Goal: Task Accomplishment & Management: Use online tool/utility

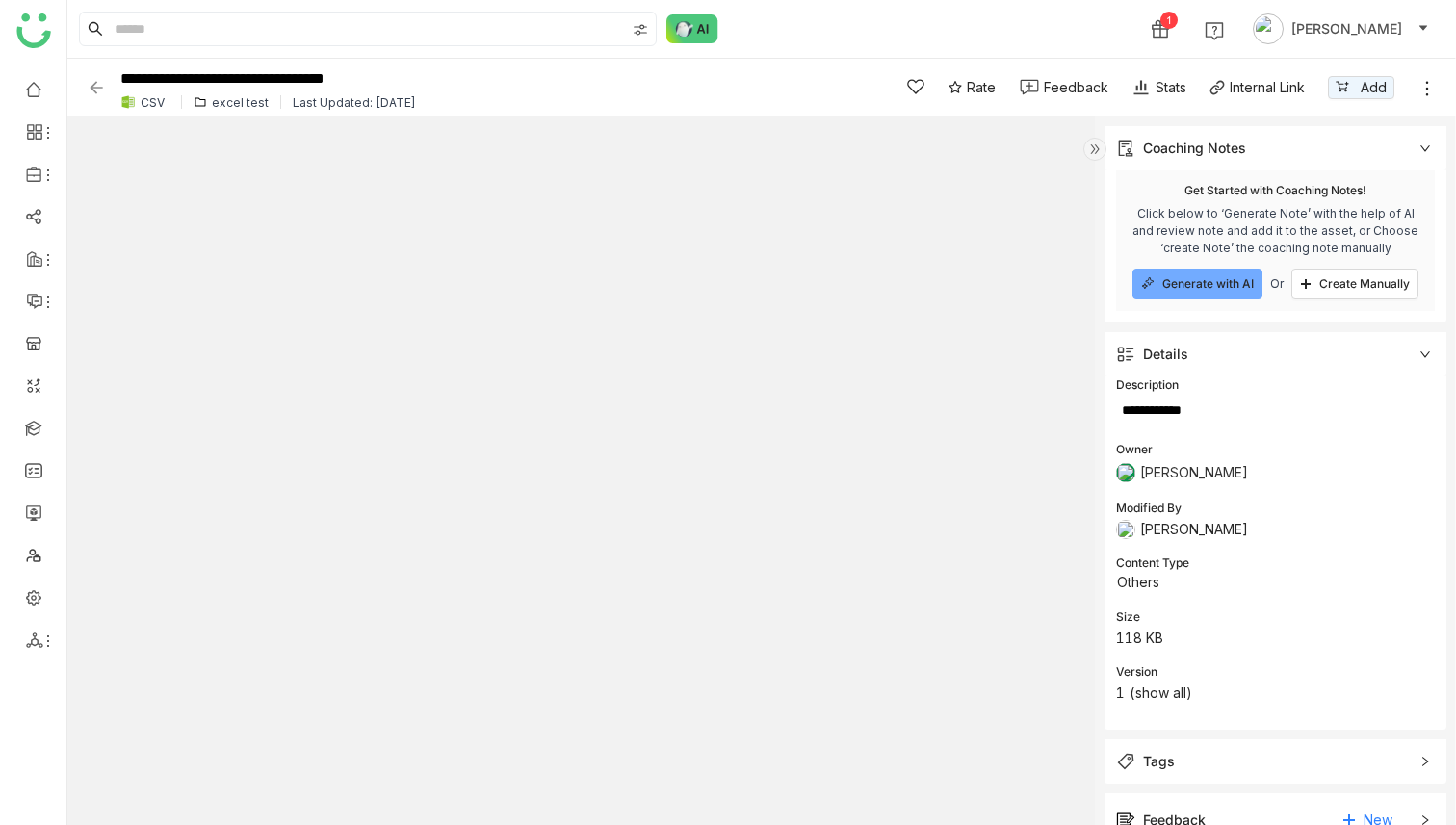
click at [246, 95] on div "excel test" at bounding box center [240, 102] width 57 height 15
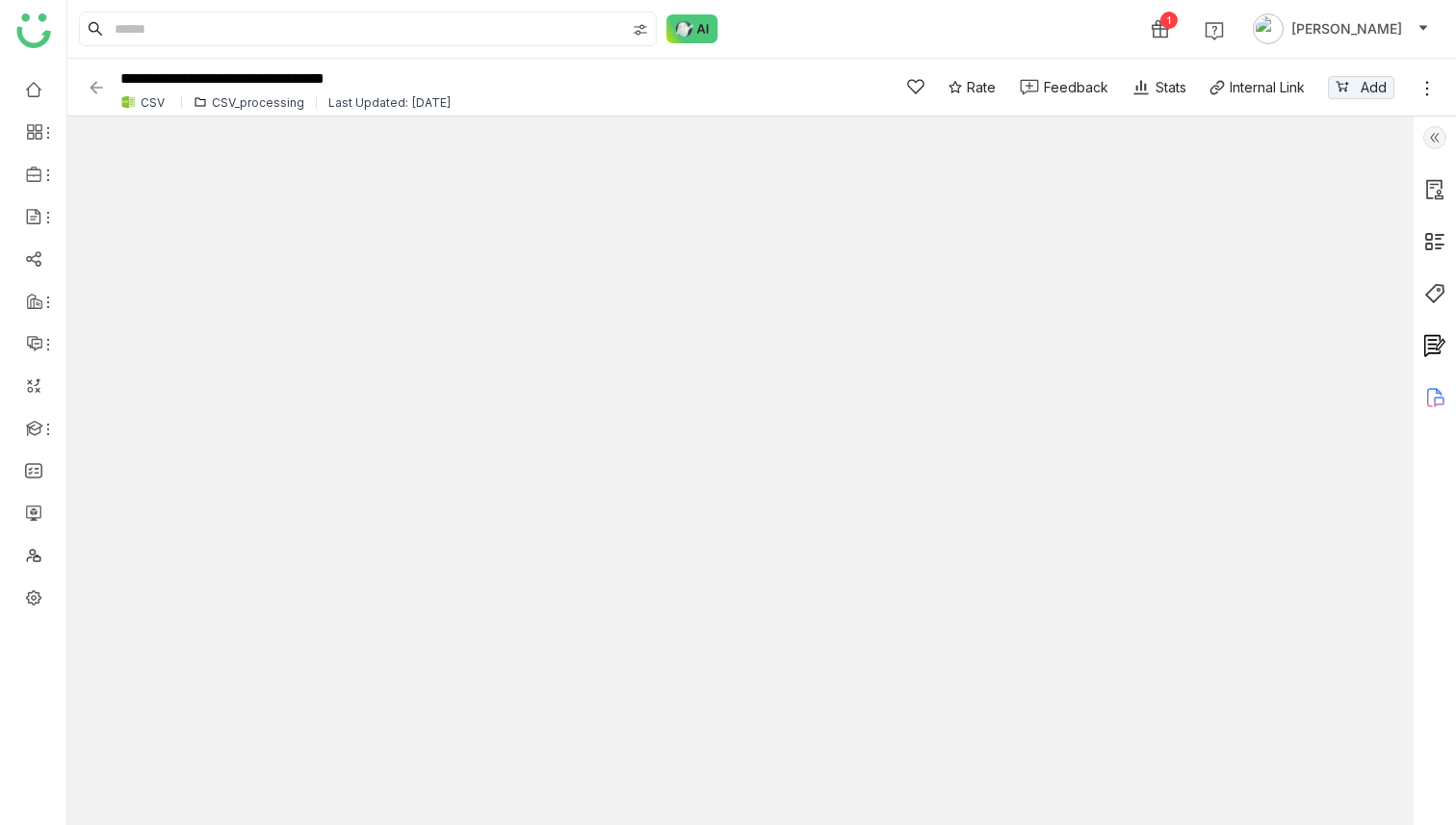
click at [263, 95] on div "CSV_processing" at bounding box center [258, 102] width 92 height 15
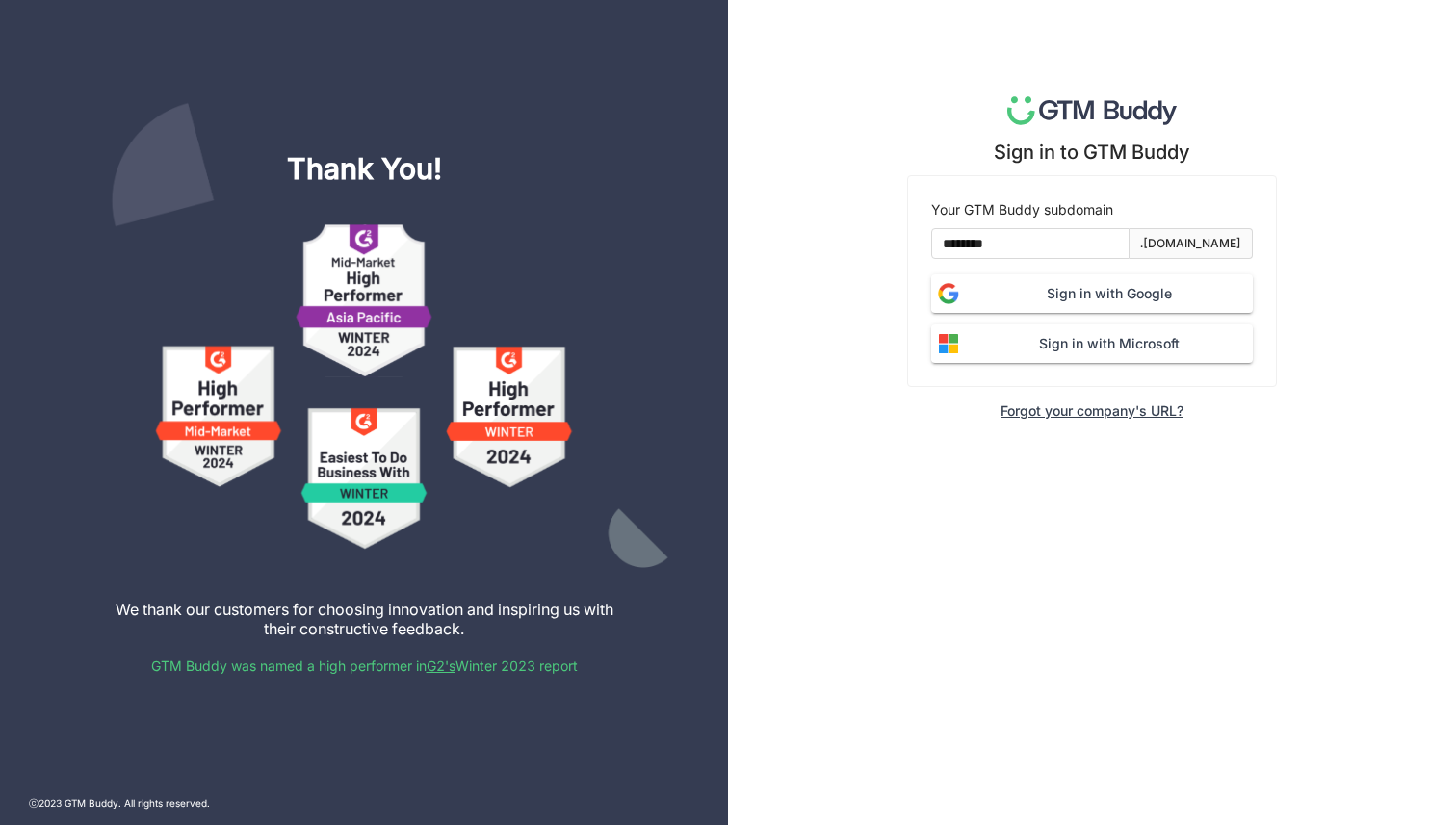
click at [1114, 305] on button "Sign in with Google" at bounding box center [1092, 293] width 321 height 38
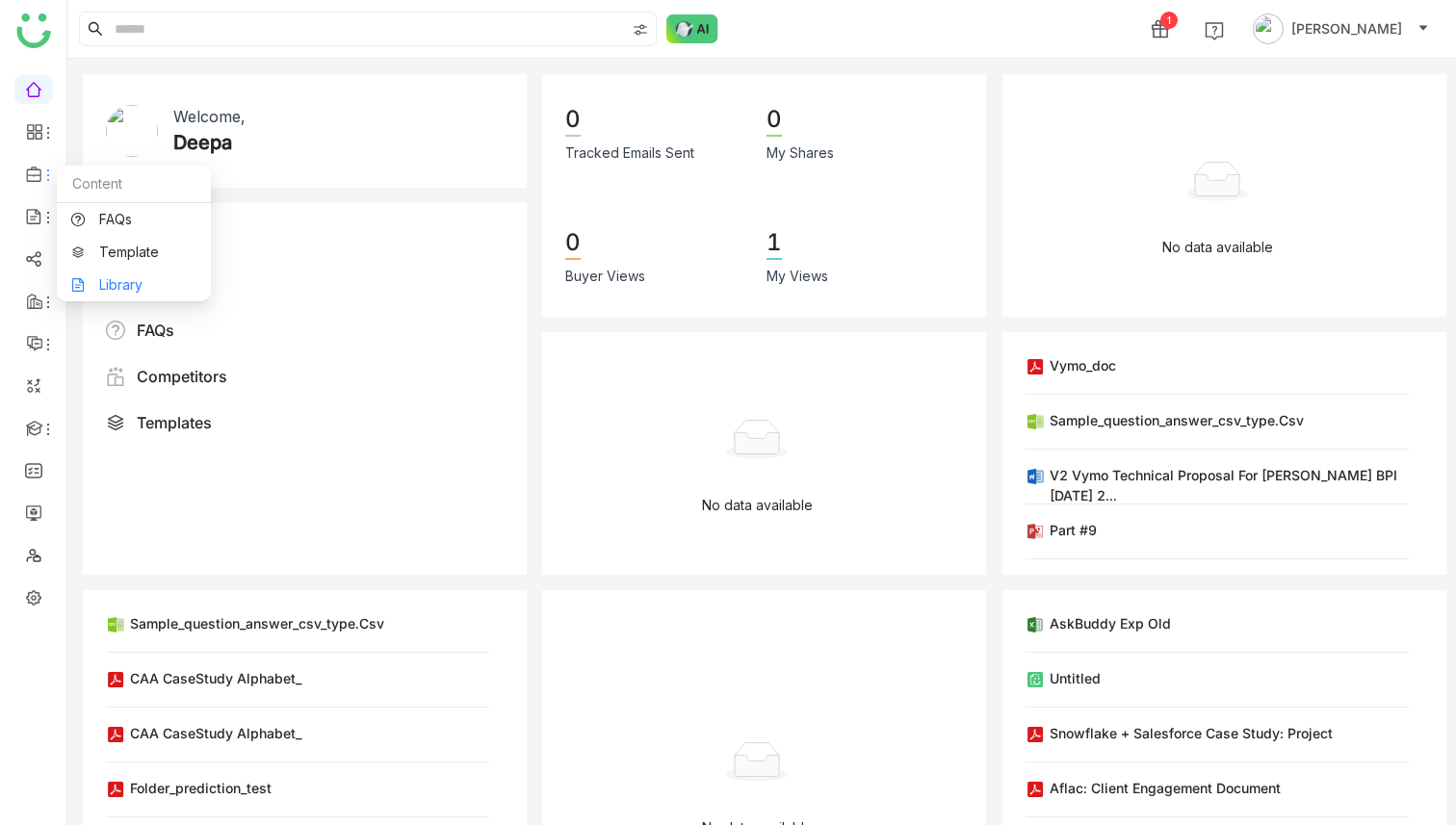
click at [127, 278] on link "Library" at bounding box center [134, 285] width 125 height 14
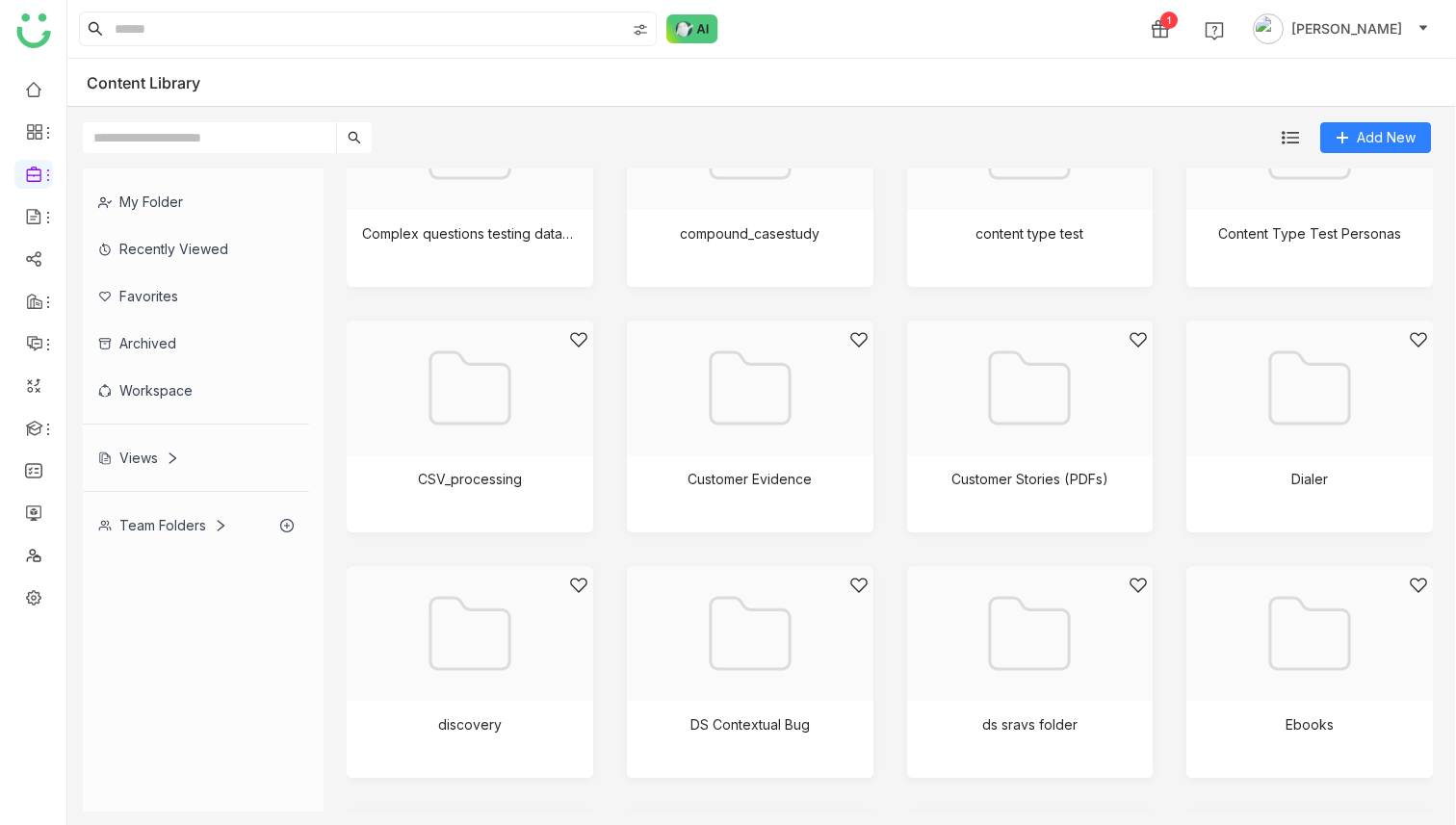
scroll to position [555, 0]
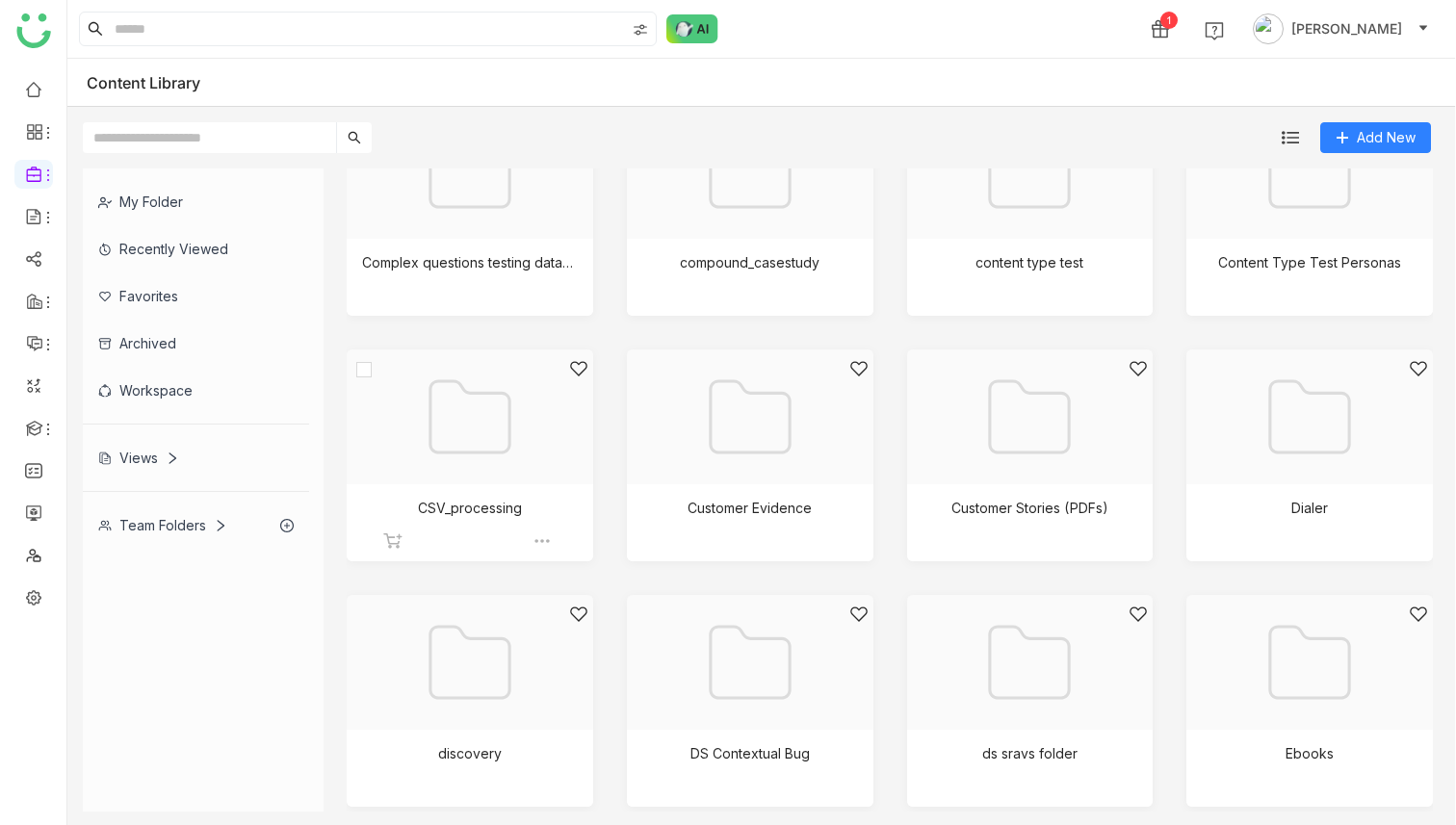
click at [451, 357] on div at bounding box center [470, 417] width 247 height 135
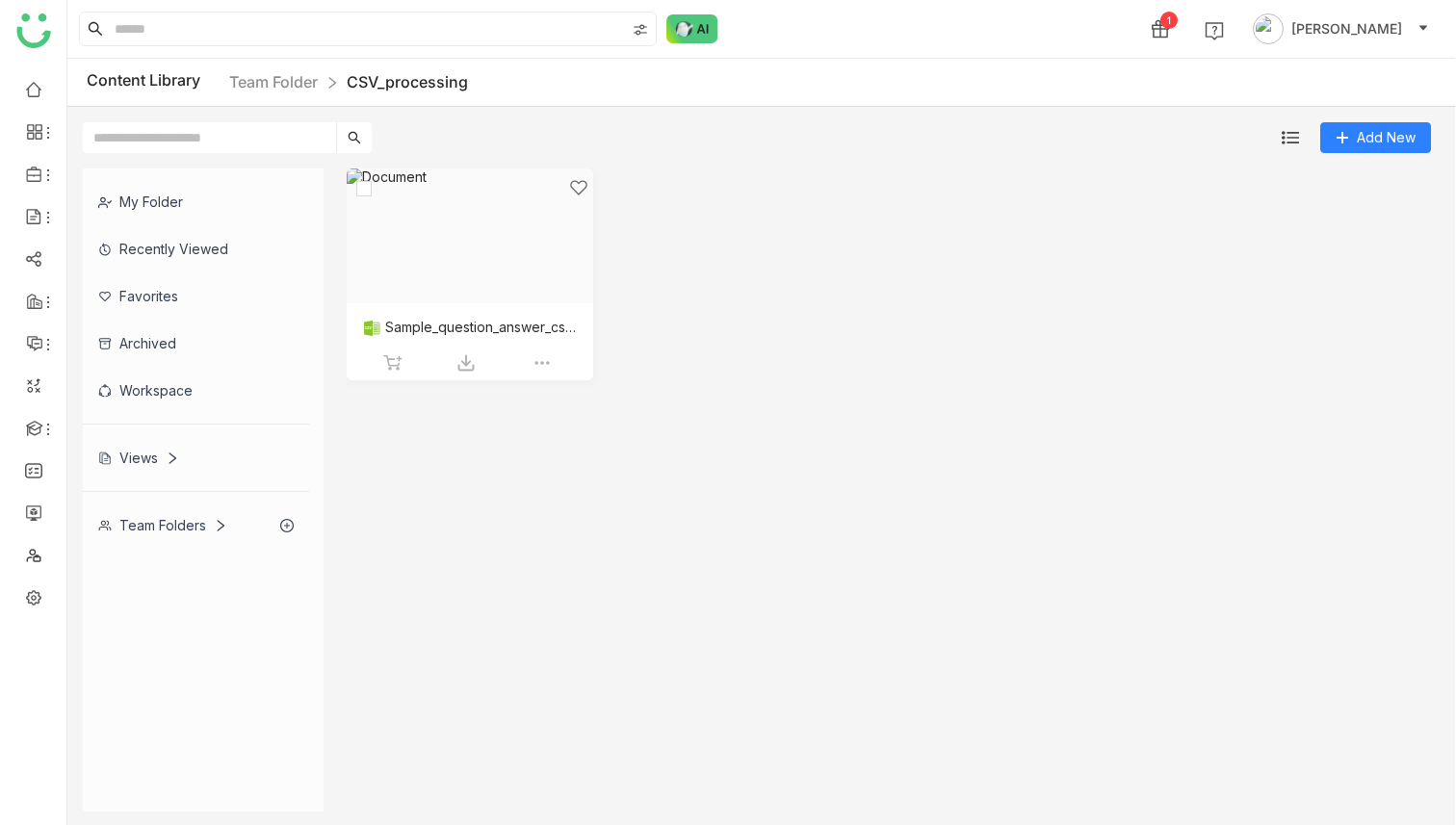
click at [490, 266] on div at bounding box center [463, 259] width 213 height 163
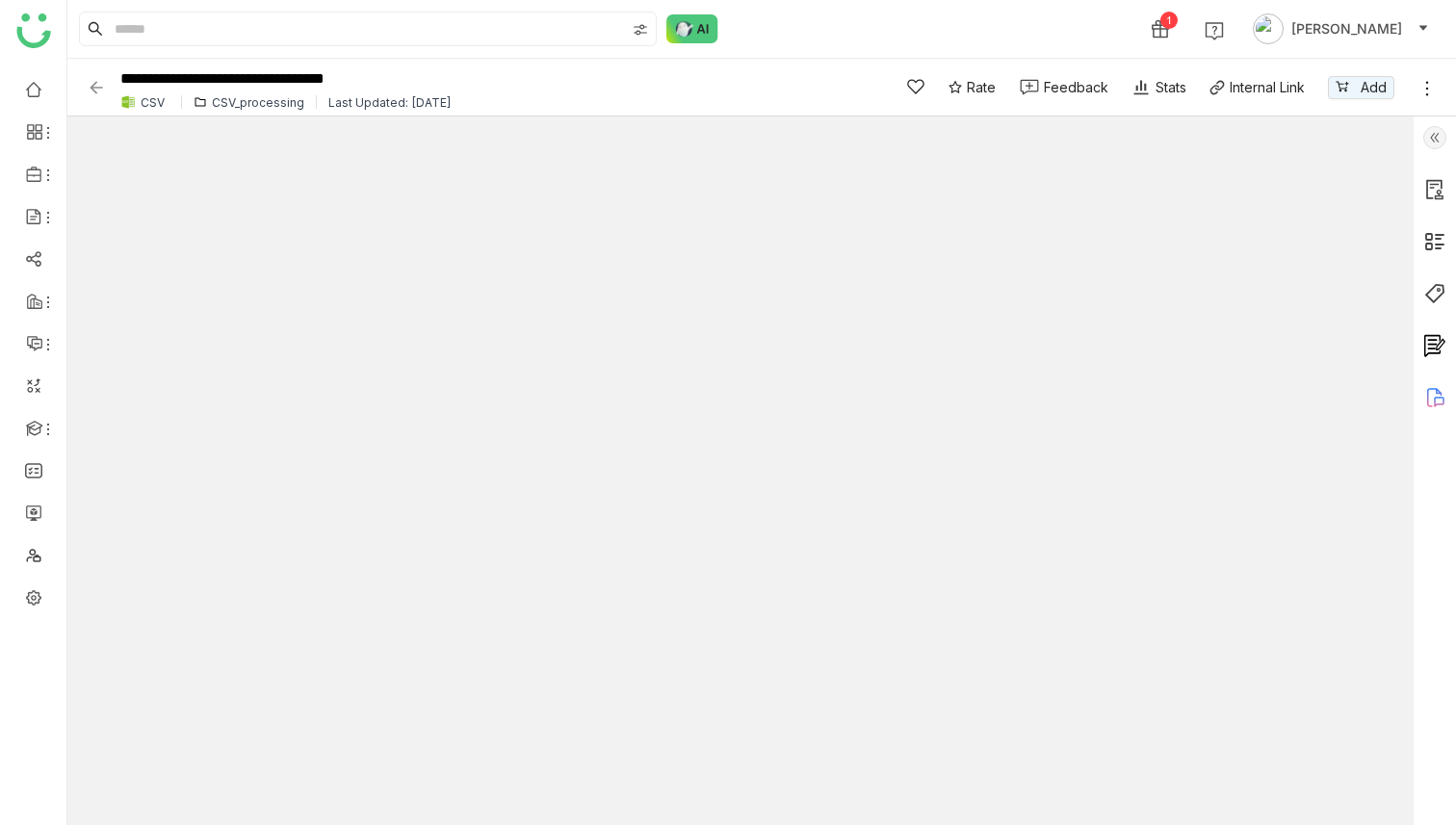
click at [92, 95] on img at bounding box center [96, 88] width 20 height 20
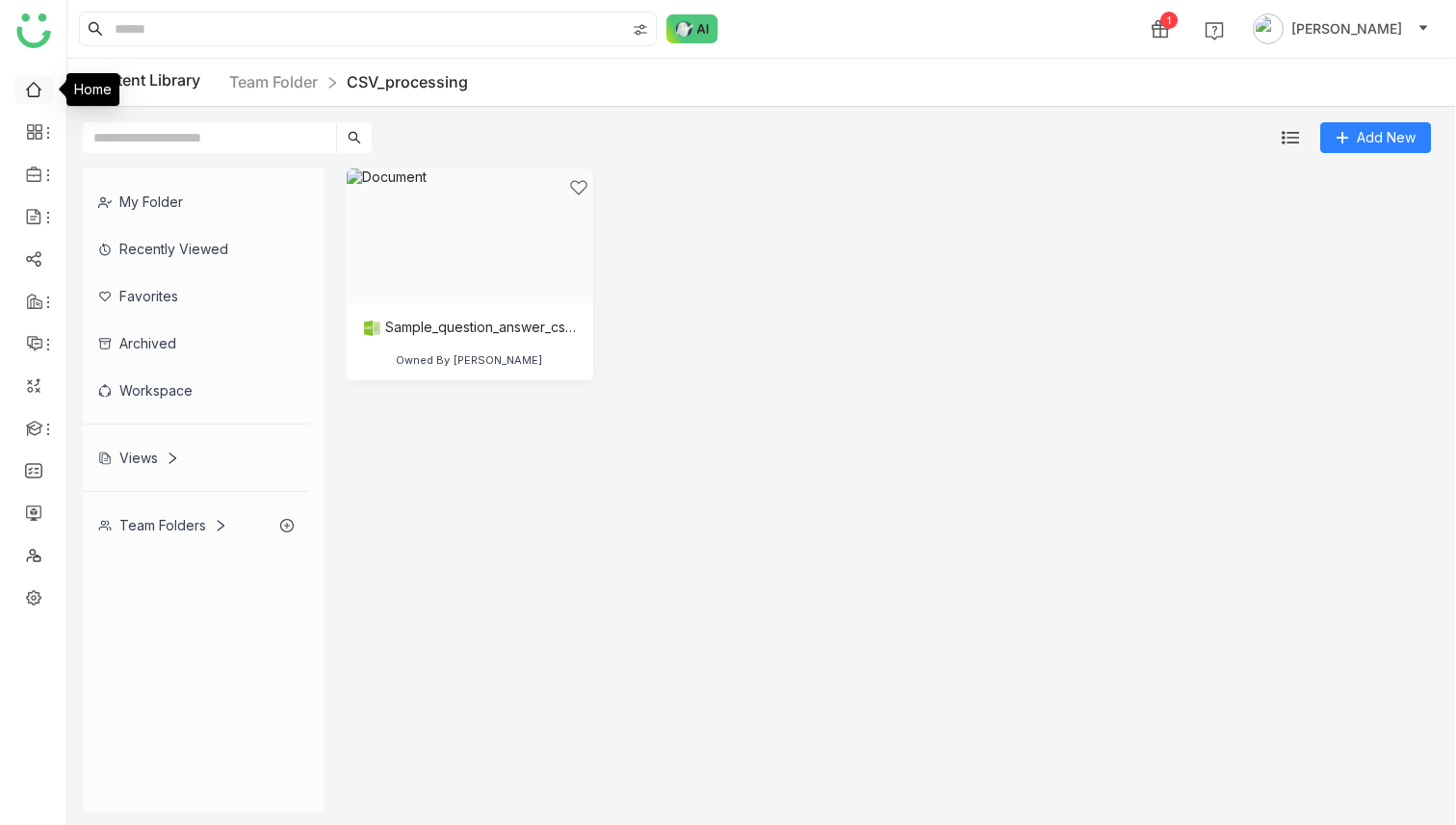
click at [32, 94] on link at bounding box center [34, 88] width 18 height 17
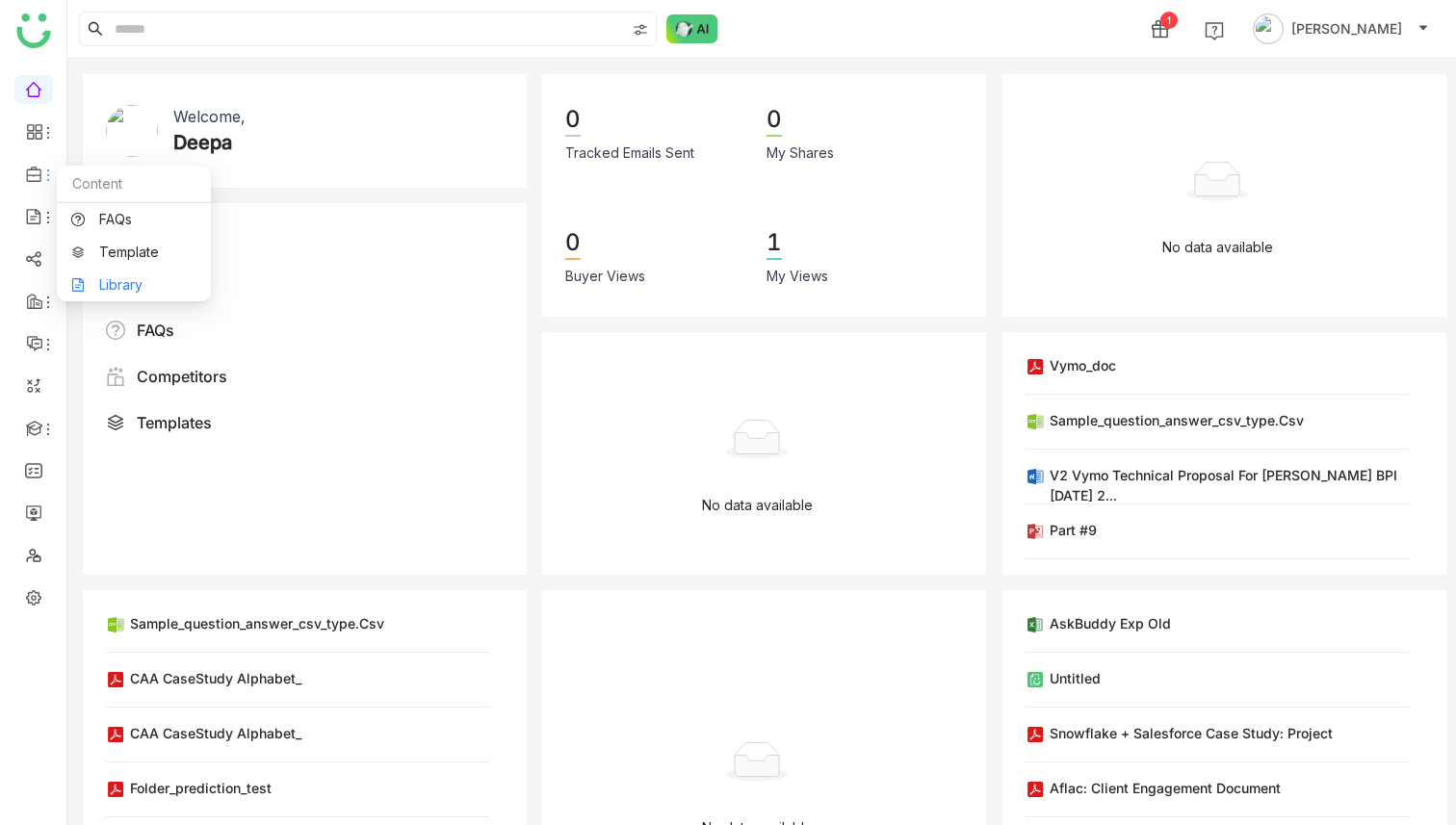
click at [124, 281] on link "Library" at bounding box center [134, 285] width 125 height 14
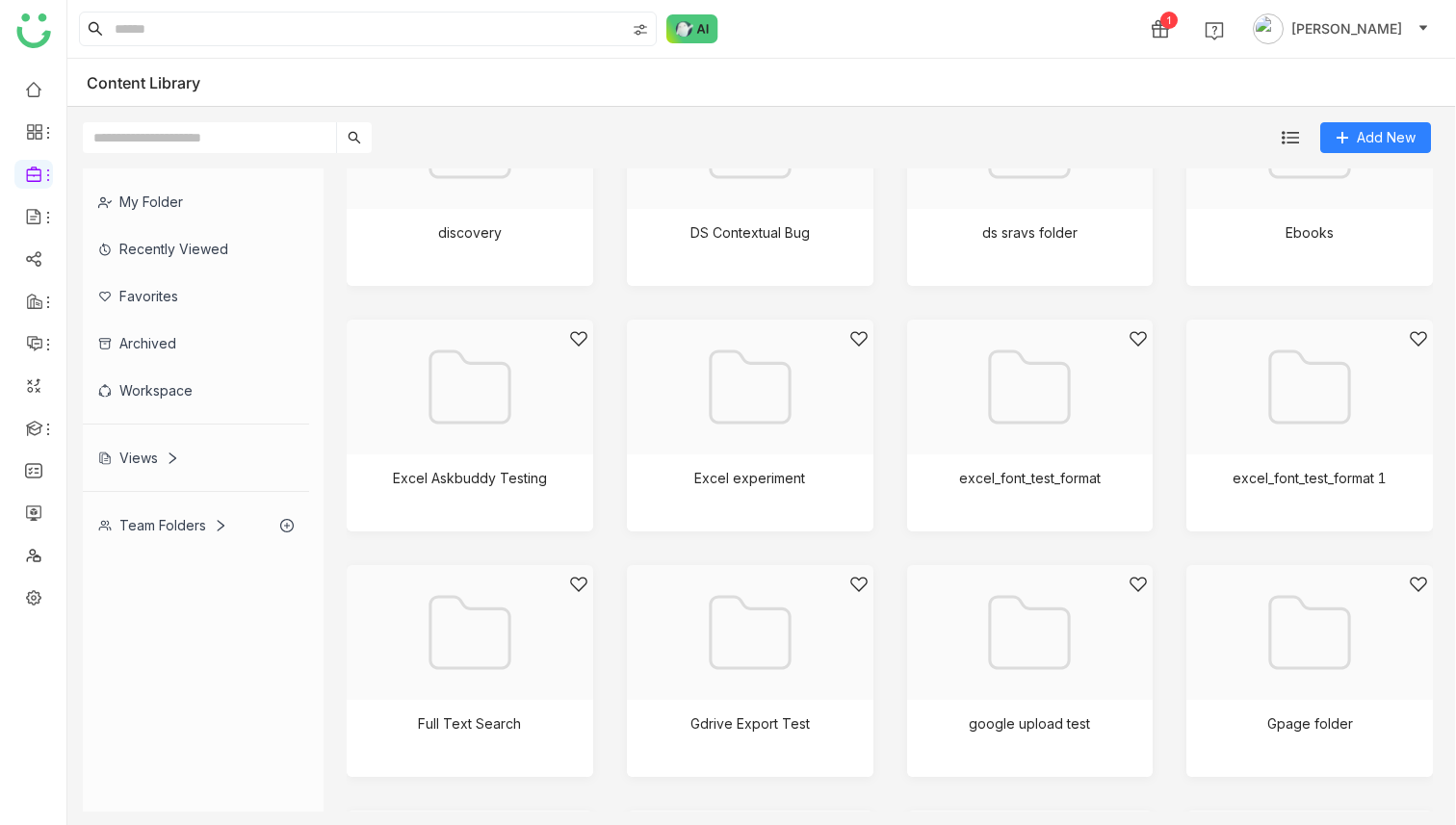
scroll to position [1061, 0]
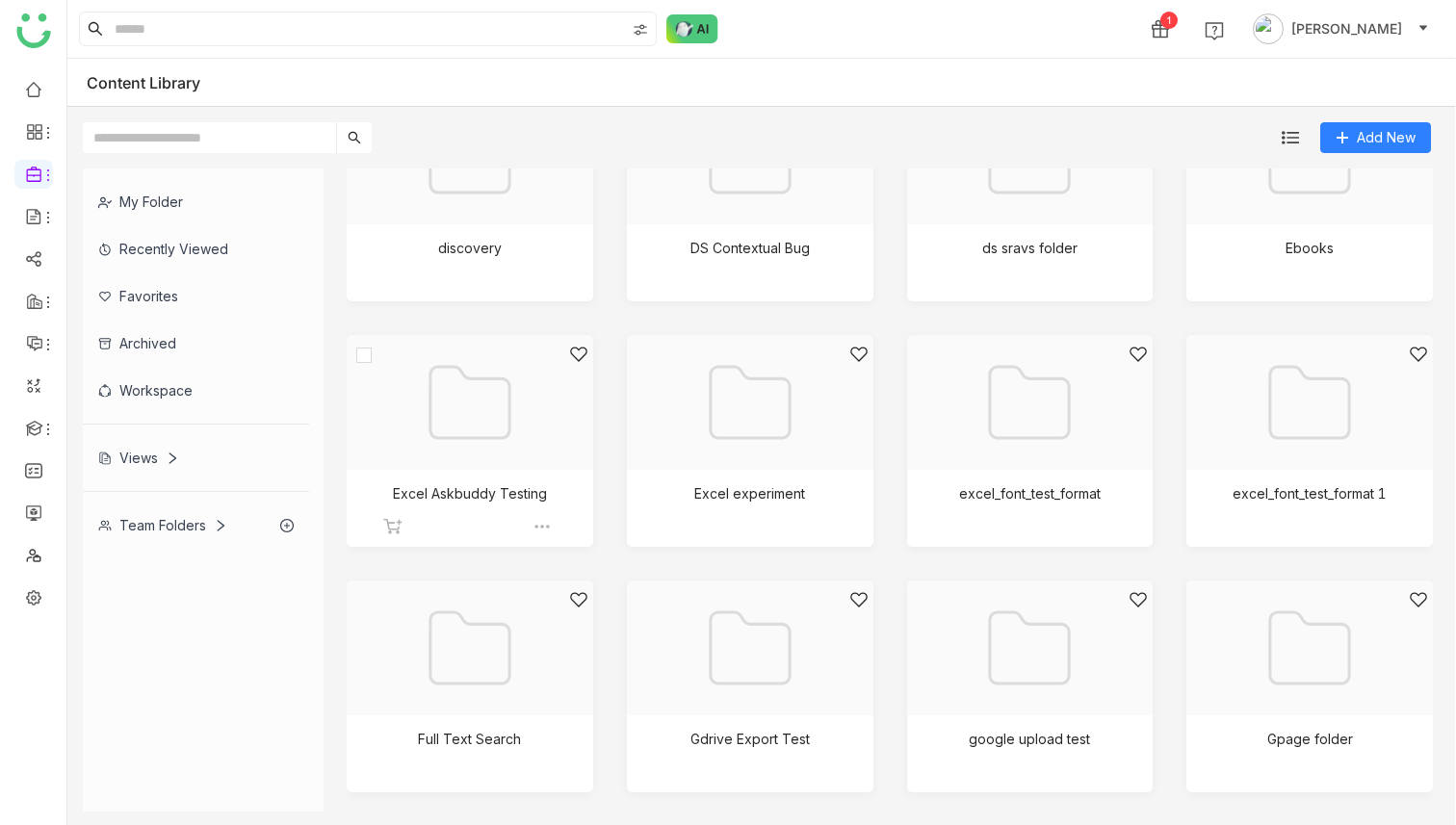
click at [453, 437] on div at bounding box center [463, 426] width 213 height 163
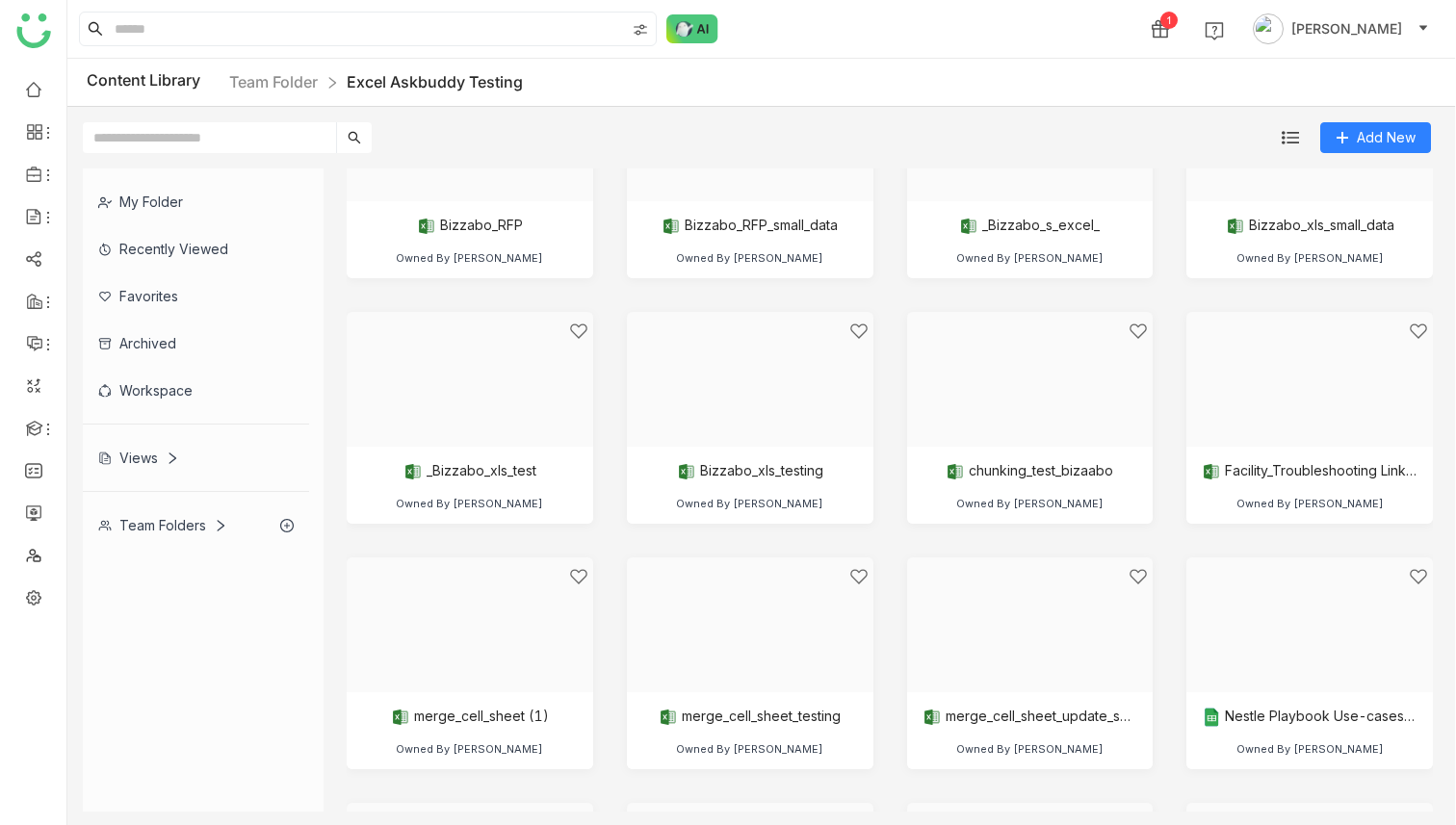
scroll to position [173, 0]
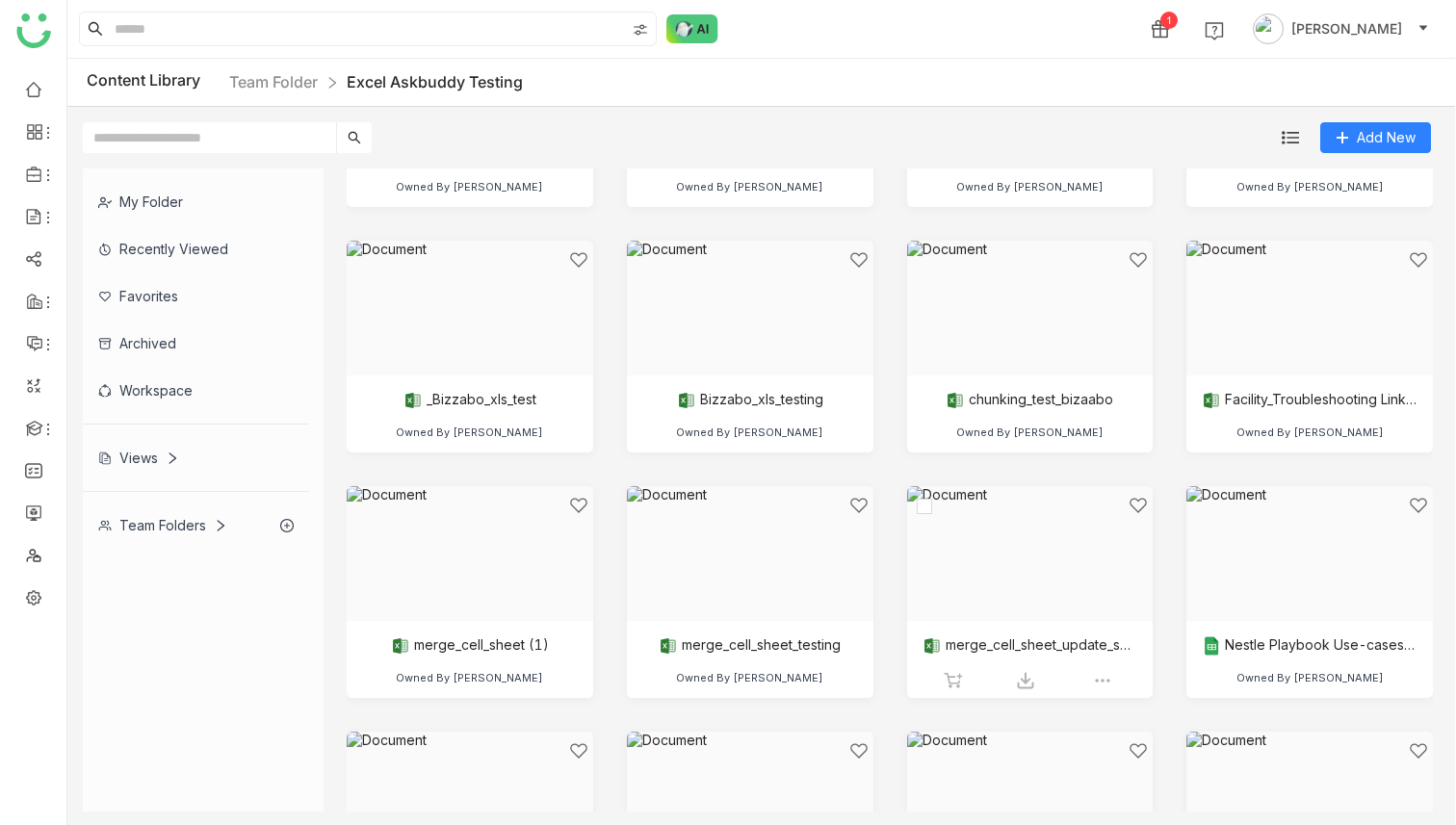
click at [1002, 560] on div at bounding box center [1023, 576] width 213 height 163
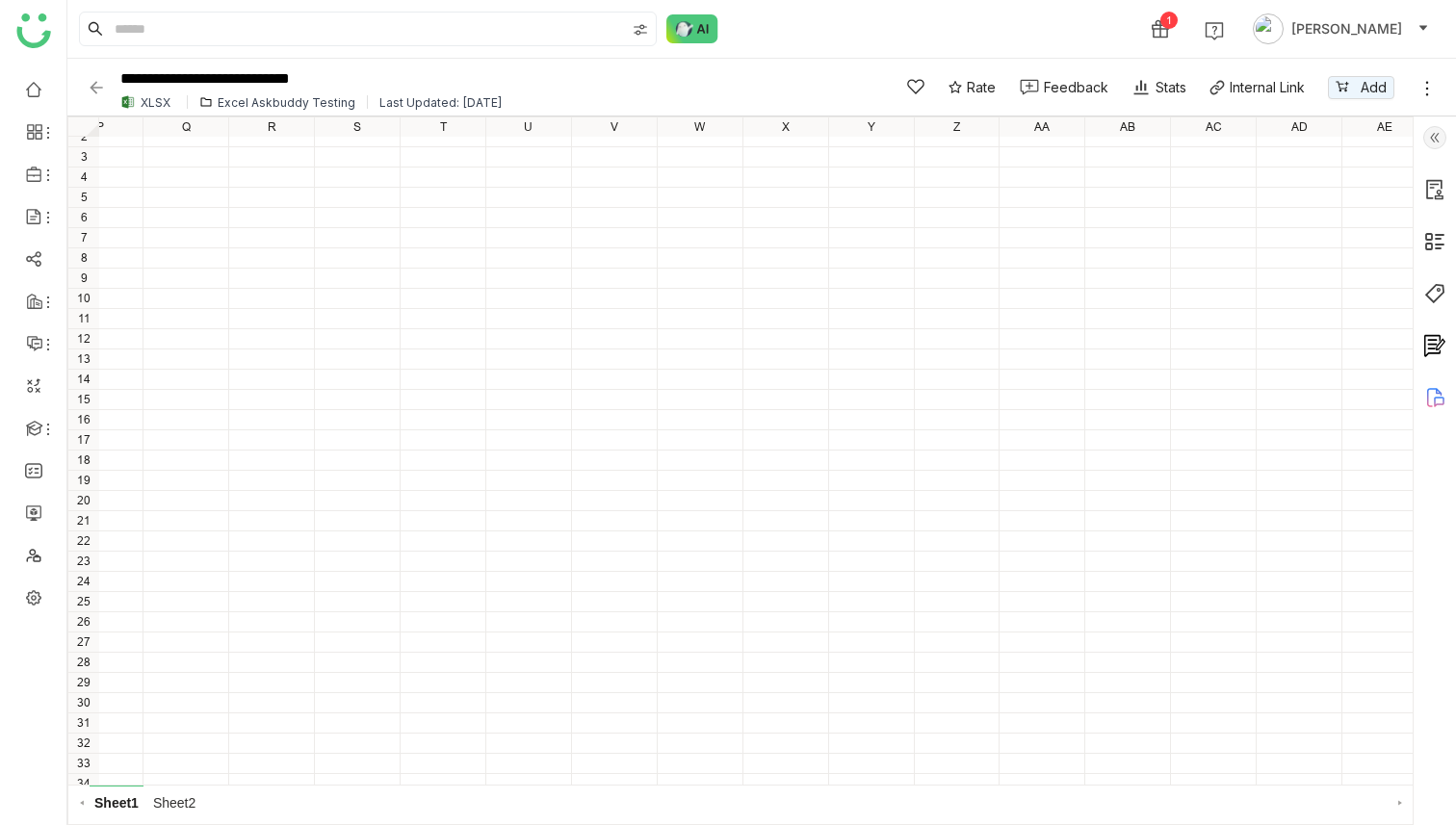
scroll to position [30, 1560]
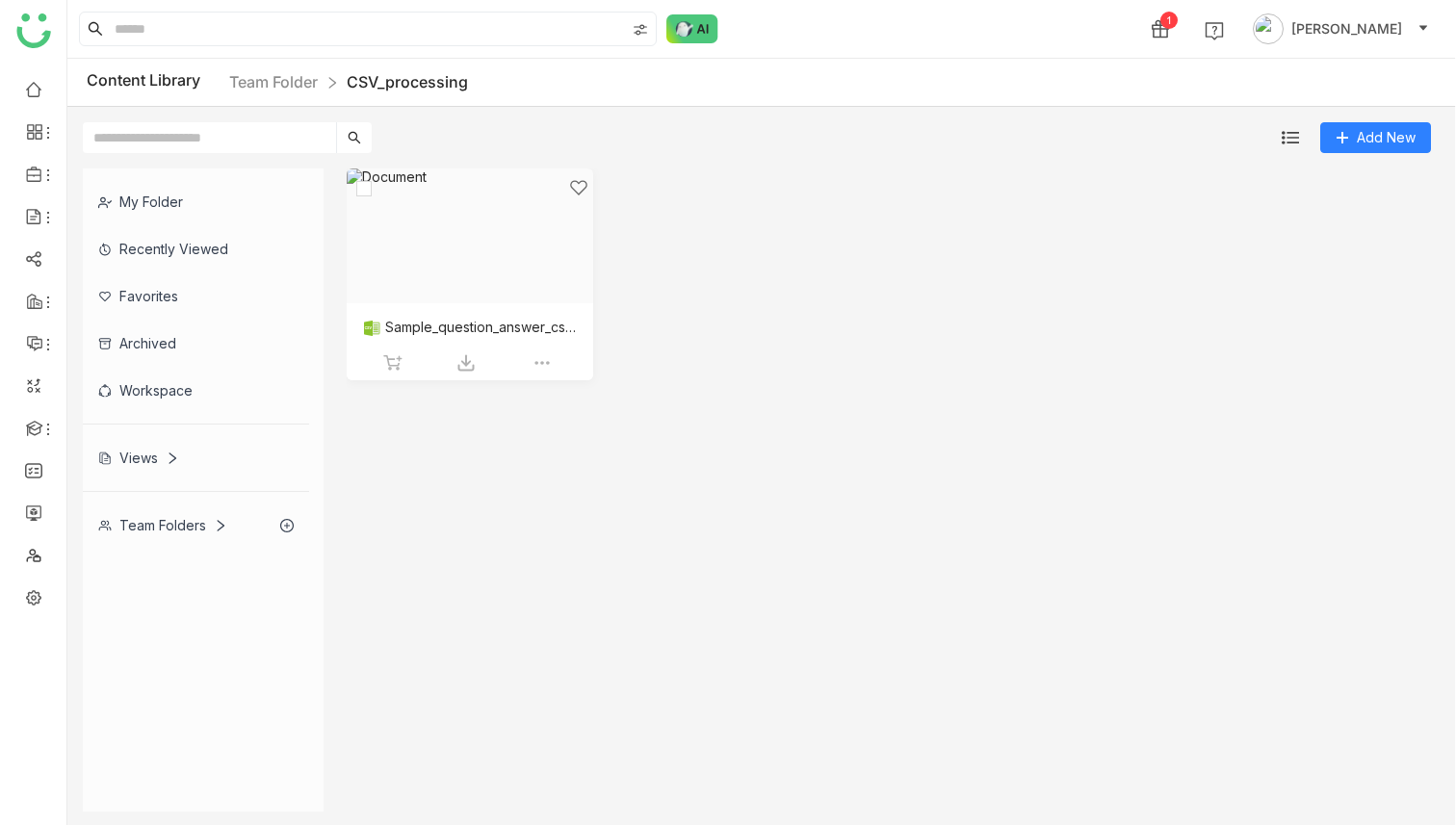
click at [488, 263] on div at bounding box center [463, 259] width 213 height 163
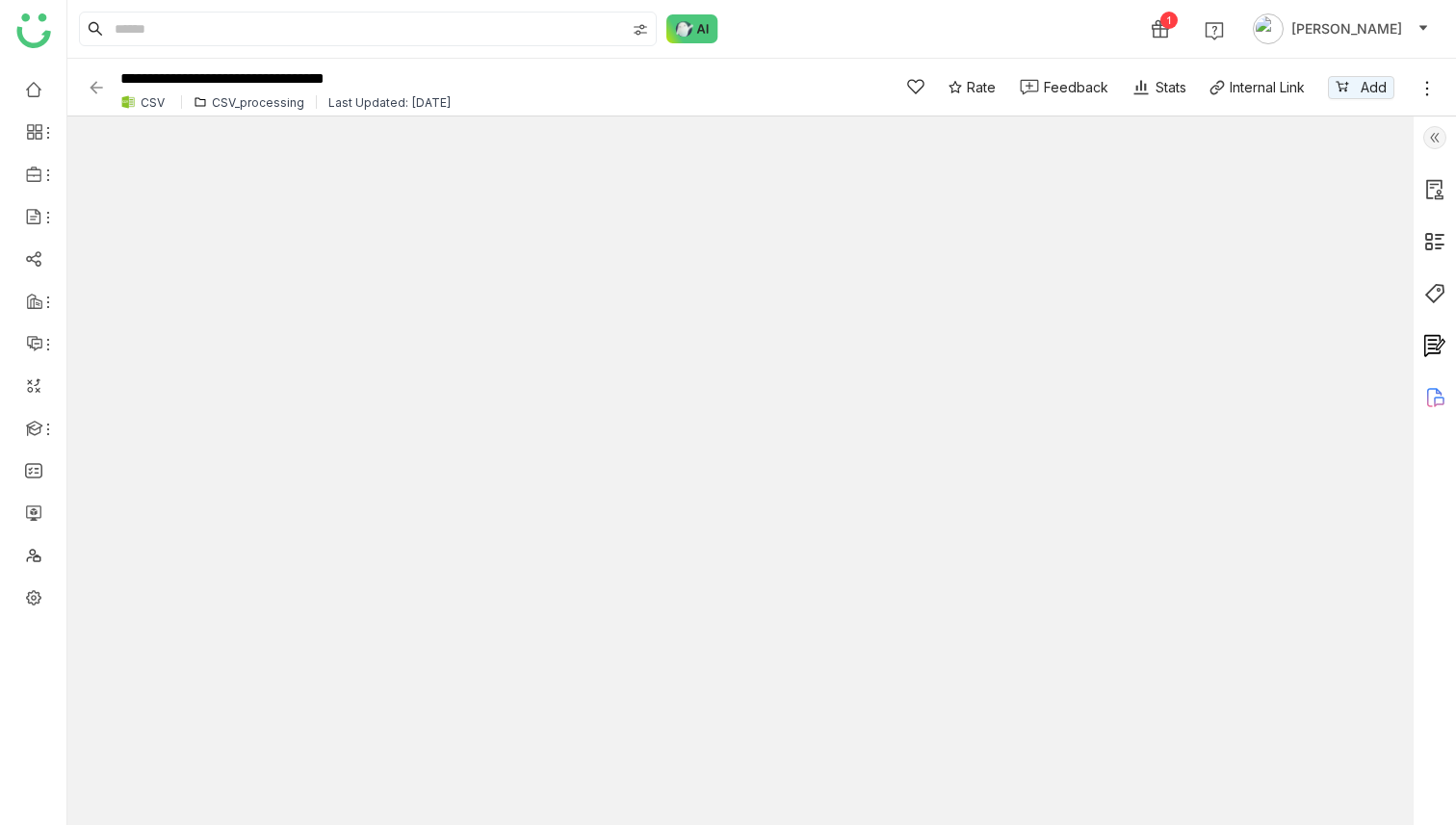
click at [101, 86] on img at bounding box center [96, 88] width 20 height 20
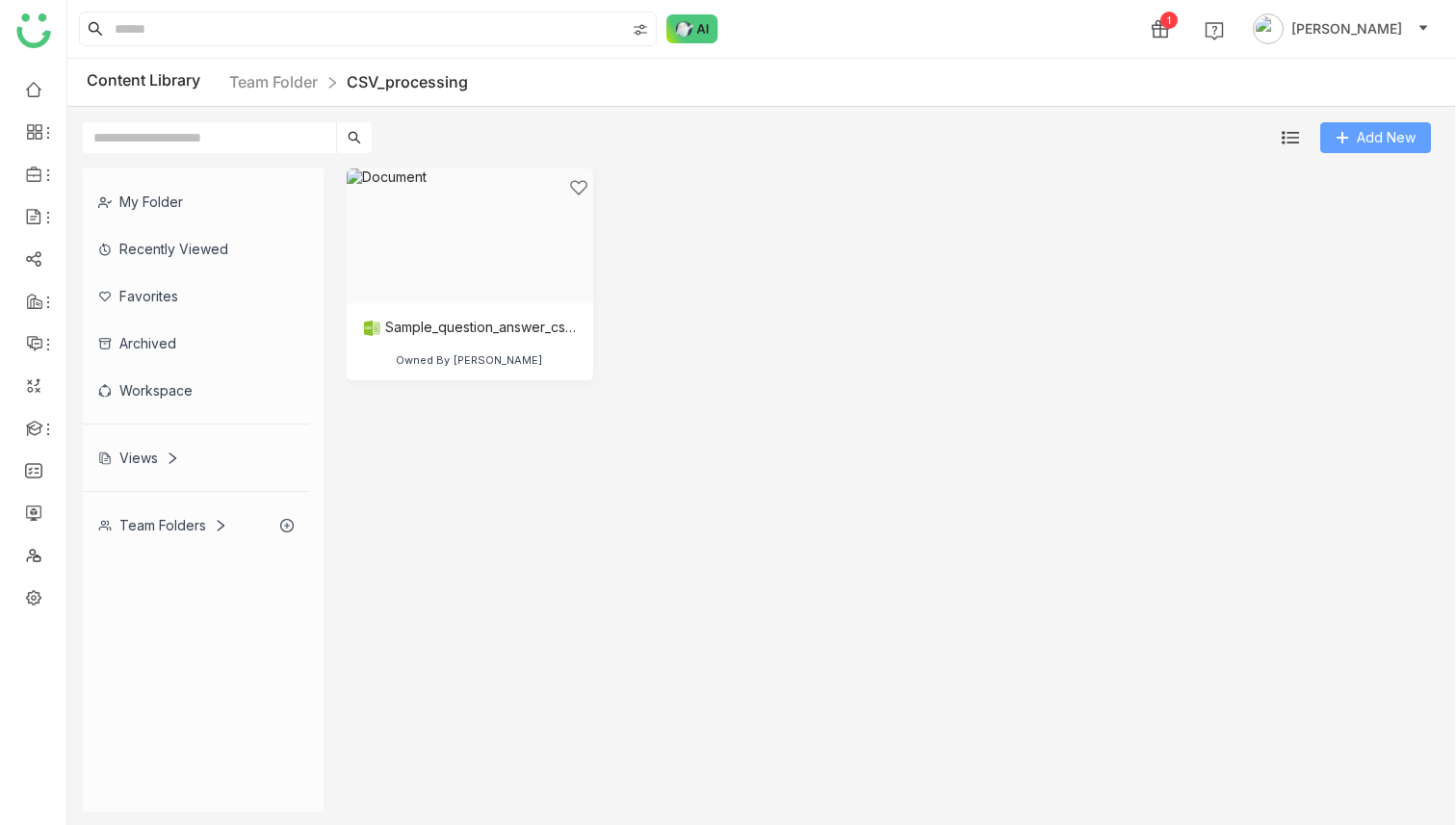
click at [1363, 133] on span "Add New" at bounding box center [1386, 138] width 59 height 22
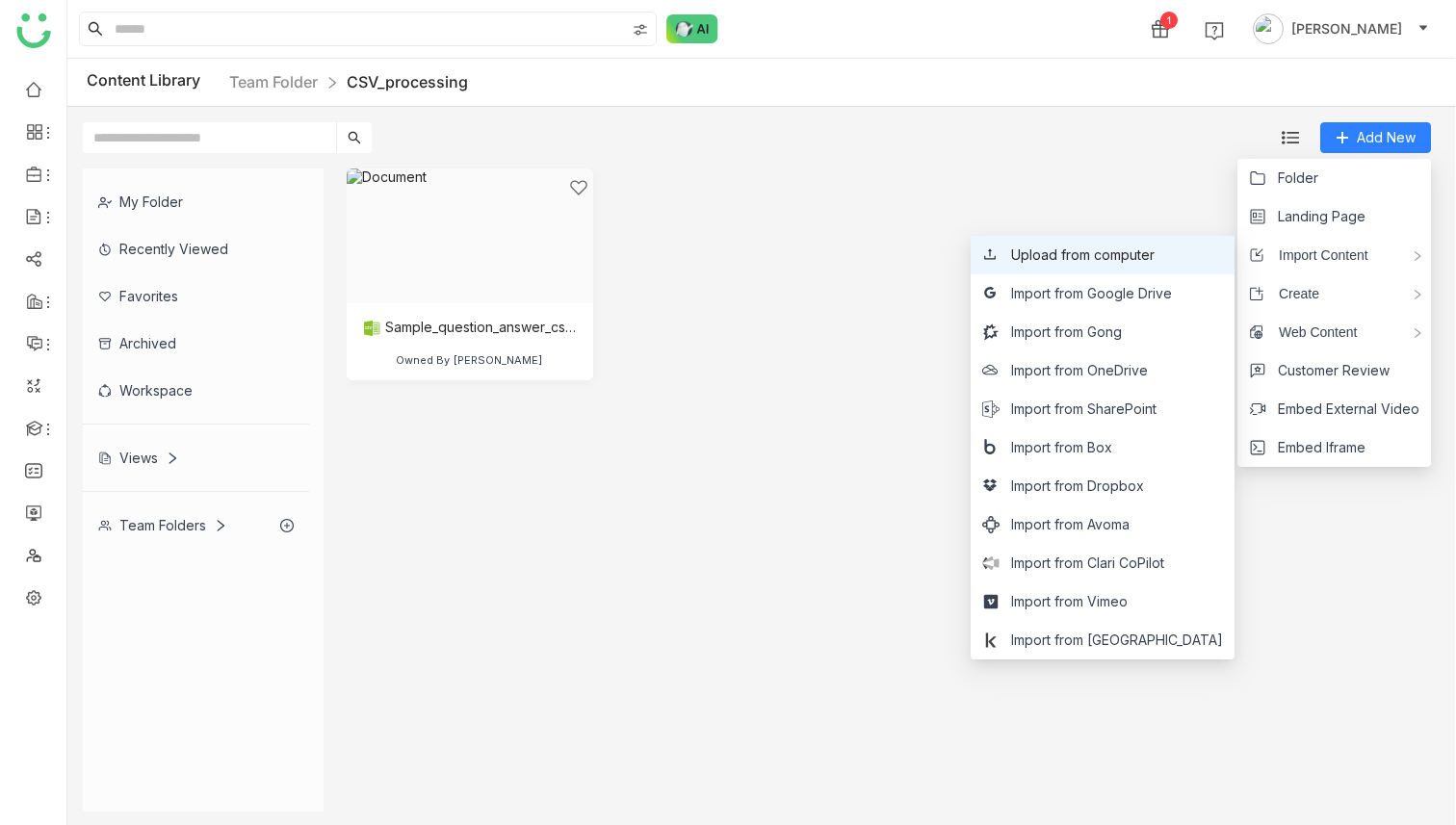
click at [1154, 250] on span "Upload from computer" at bounding box center [1082, 255] width 144 height 22
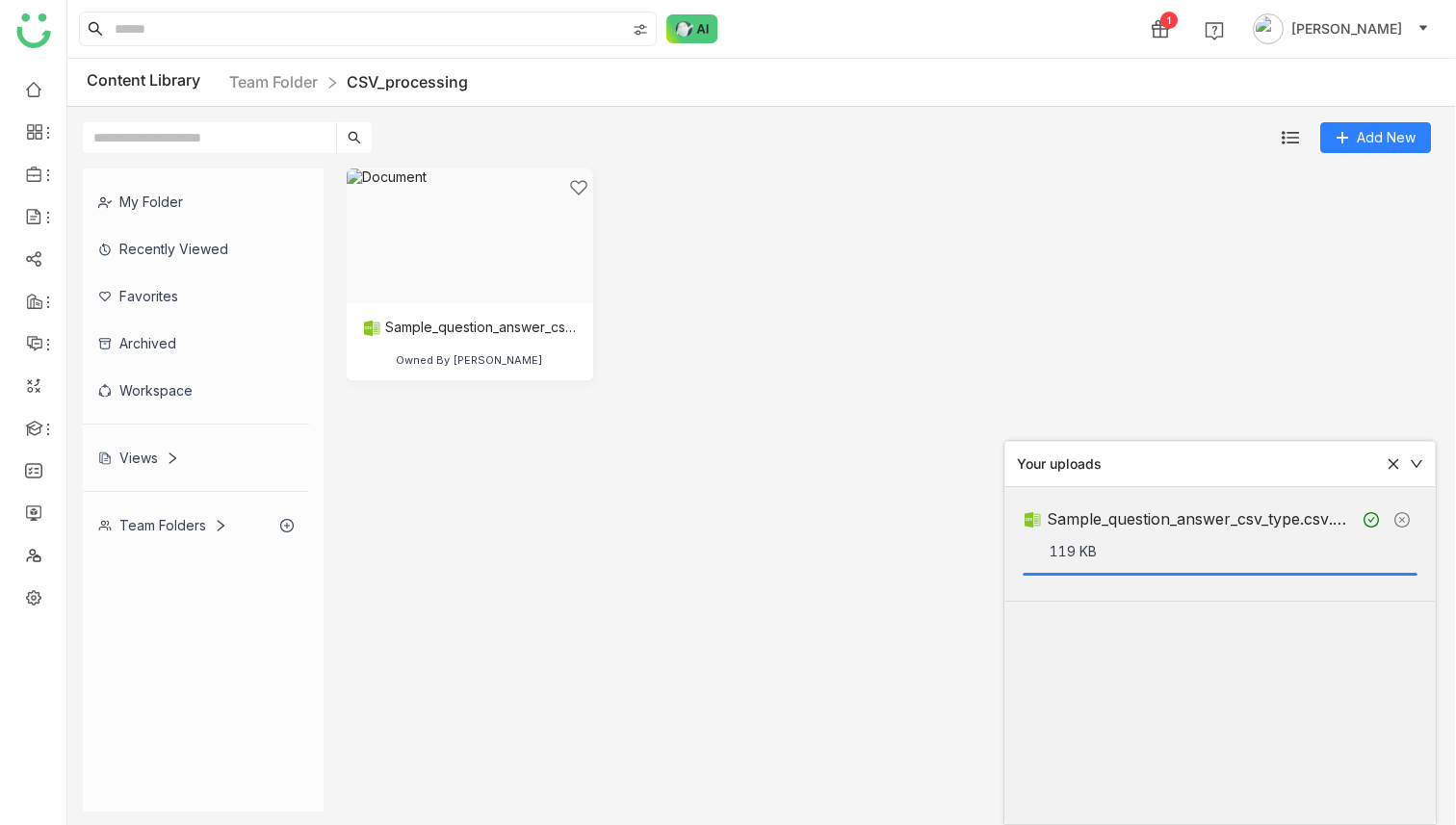
click at [556, 465] on cdk-virtual-scroll-viewport "Sample_question_answer_csv_type.csv Owned By Deepa Kushwaha" at bounding box center [889, 489] width 1086 height 643
click at [506, 230] on div at bounding box center [463, 259] width 213 height 163
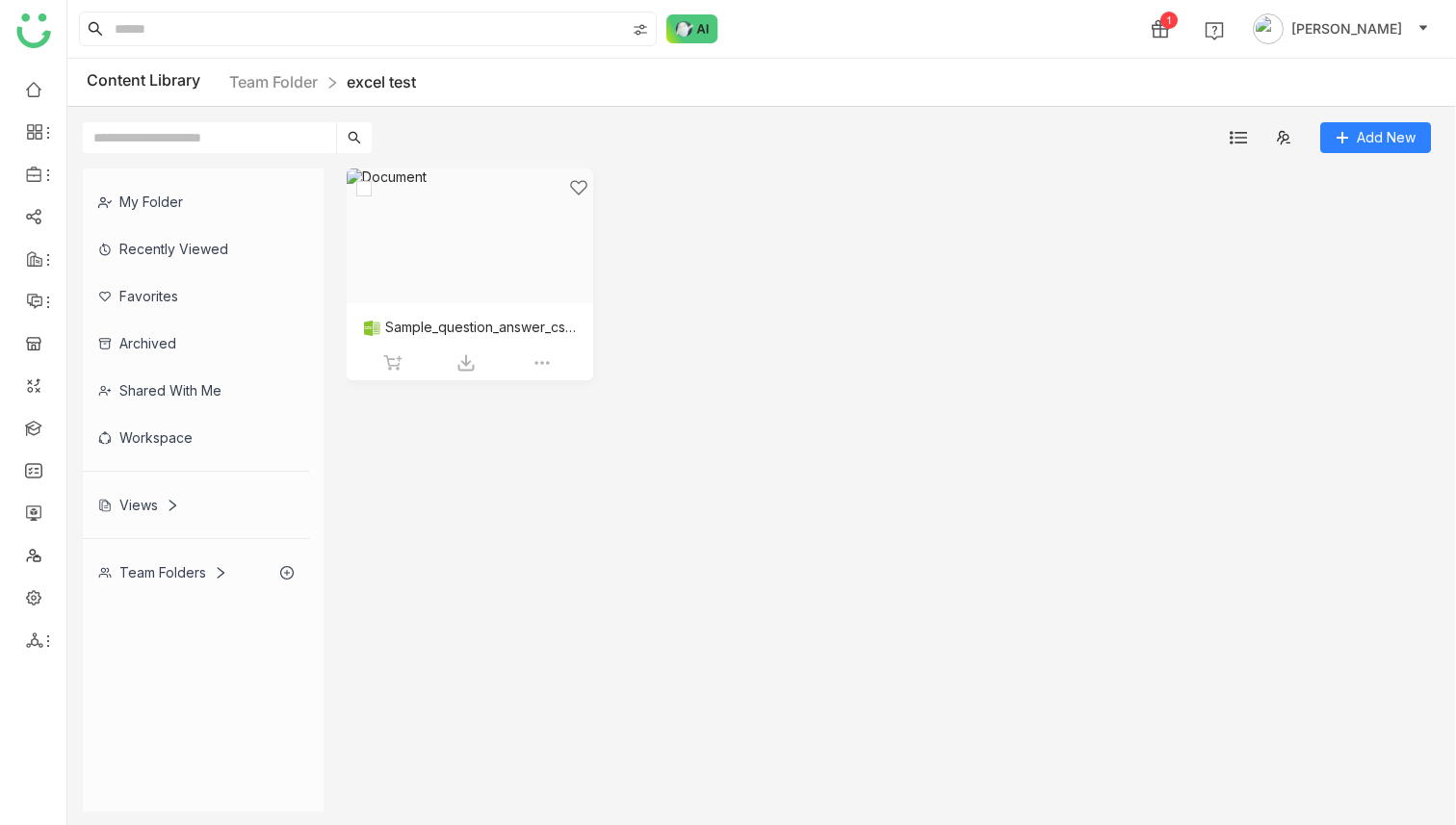
click at [503, 256] on div at bounding box center [463, 259] width 213 height 163
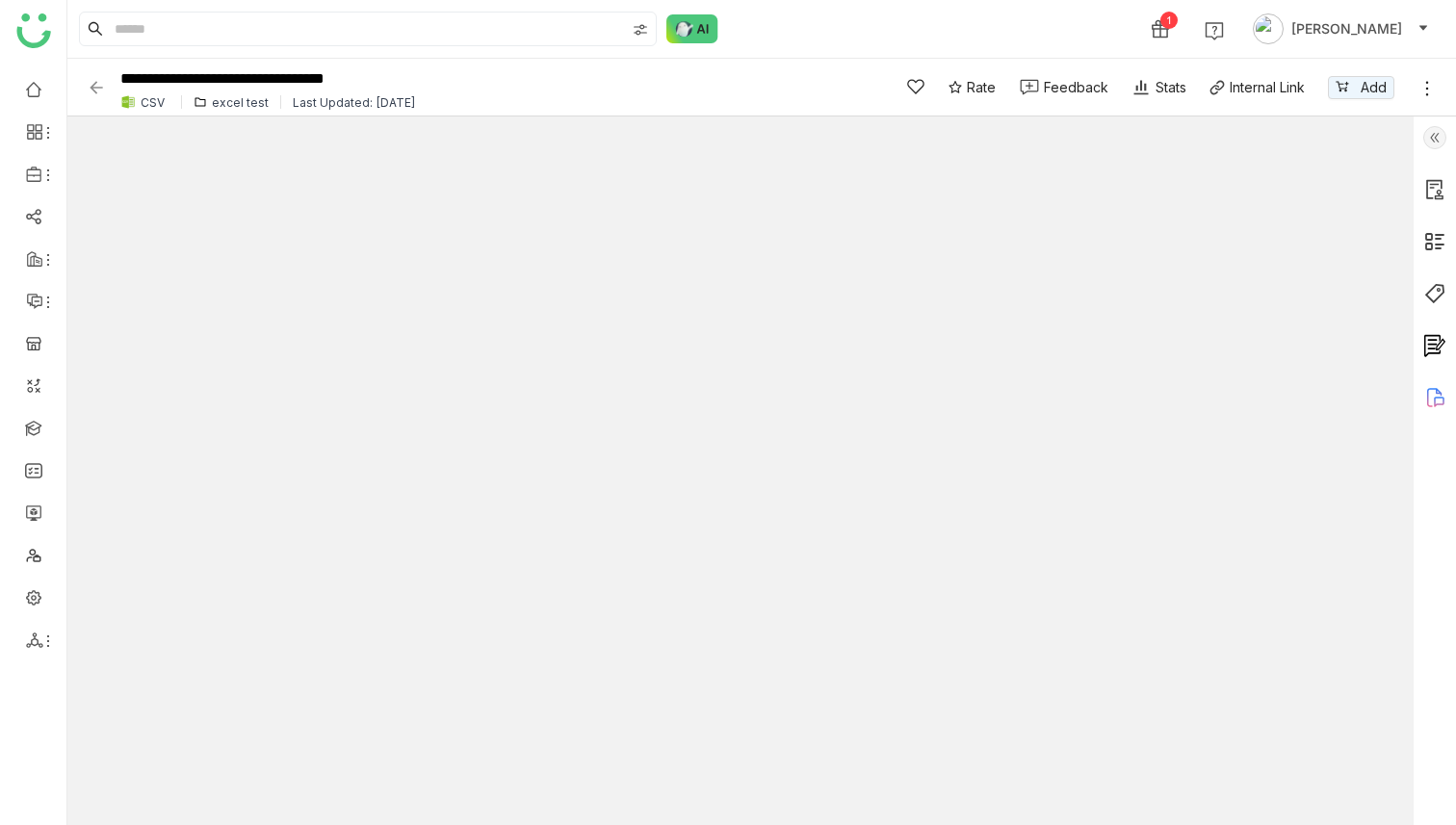
click at [97, 83] on img at bounding box center [96, 88] width 20 height 20
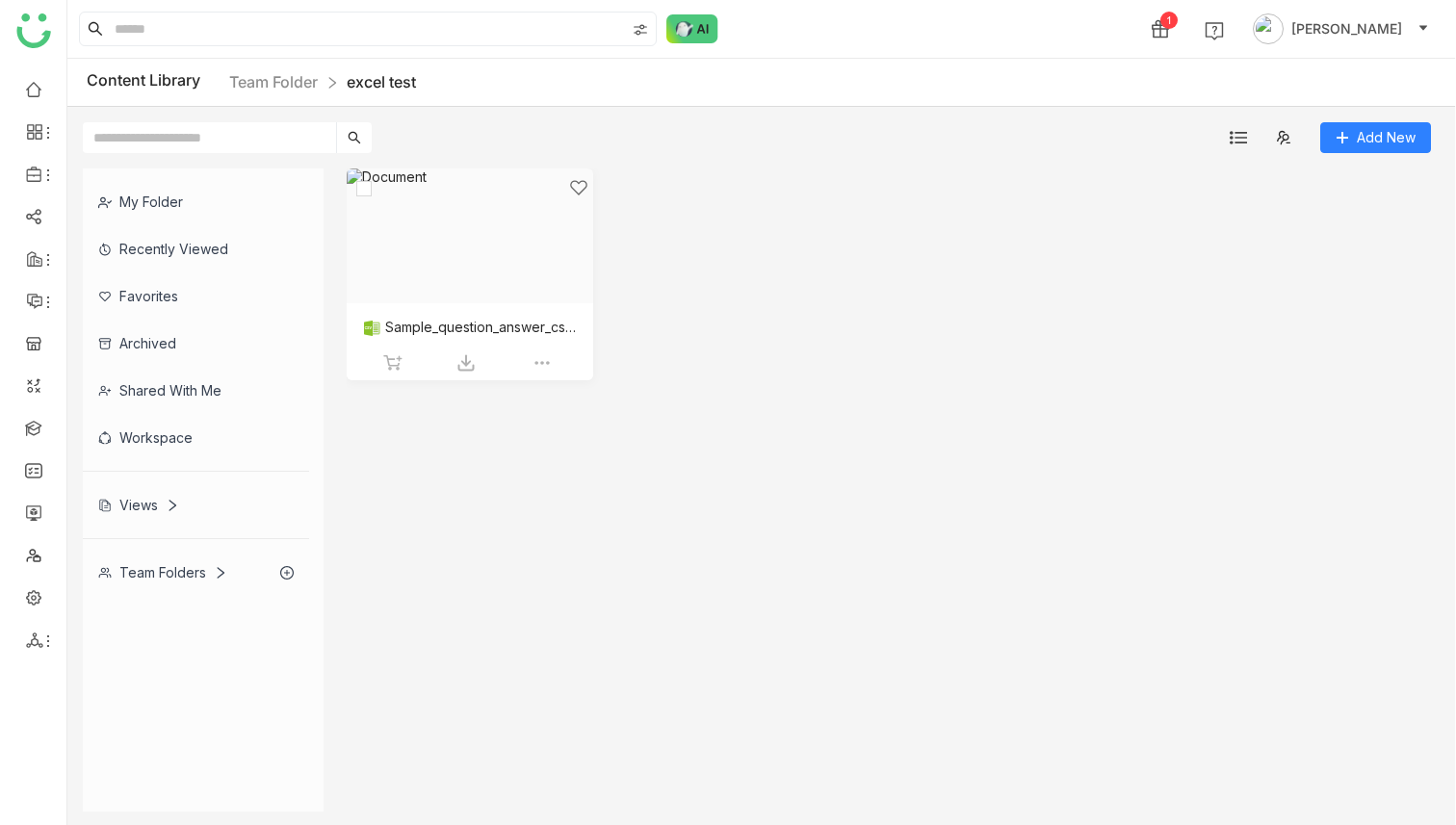
click at [540, 362] on img at bounding box center [542, 363] width 20 height 20
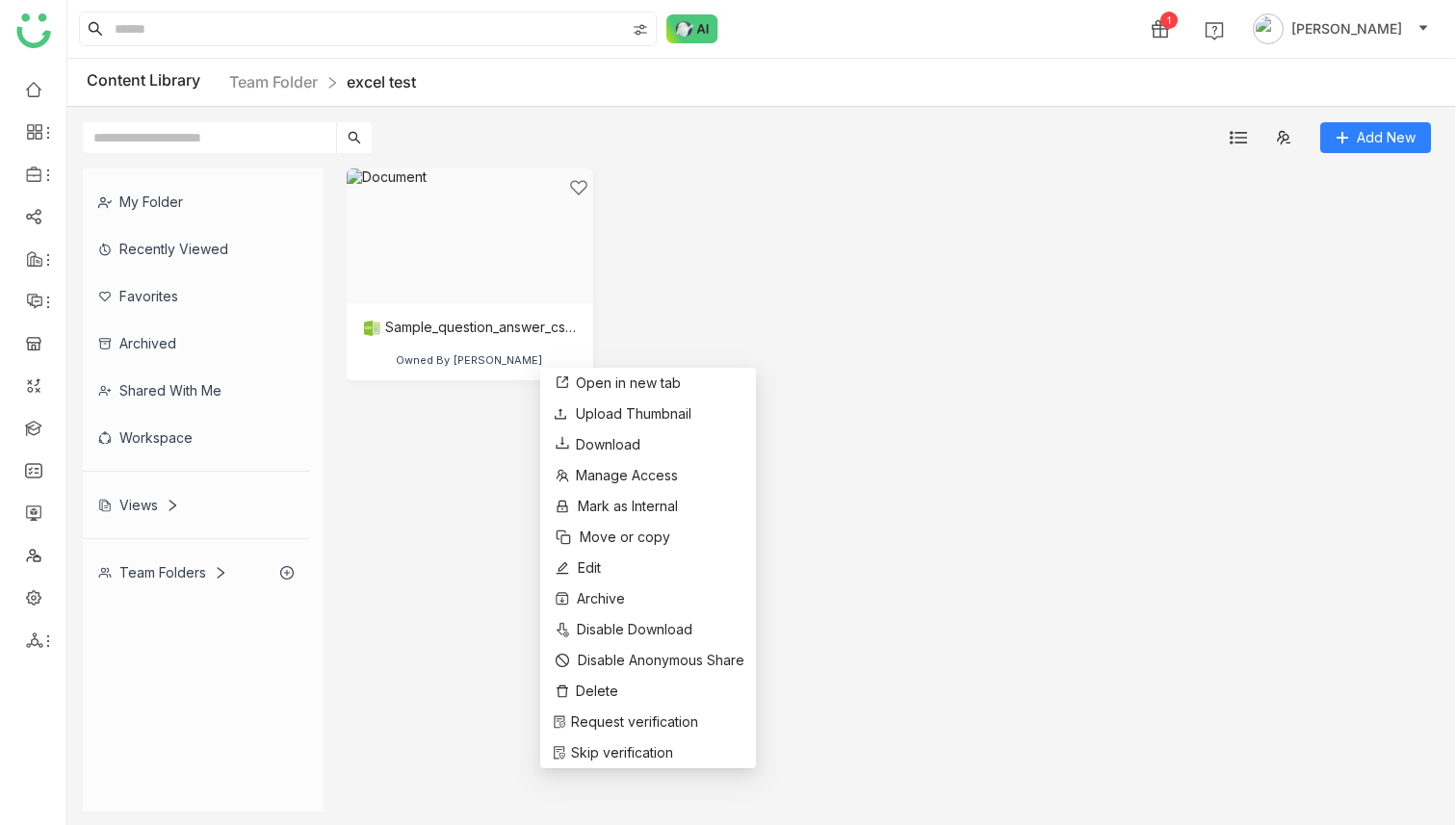
click at [1151, 249] on div "Sample_question_answer_csv_type.csv Owned By Deepa Kushwaha" at bounding box center [889, 289] width 1086 height 241
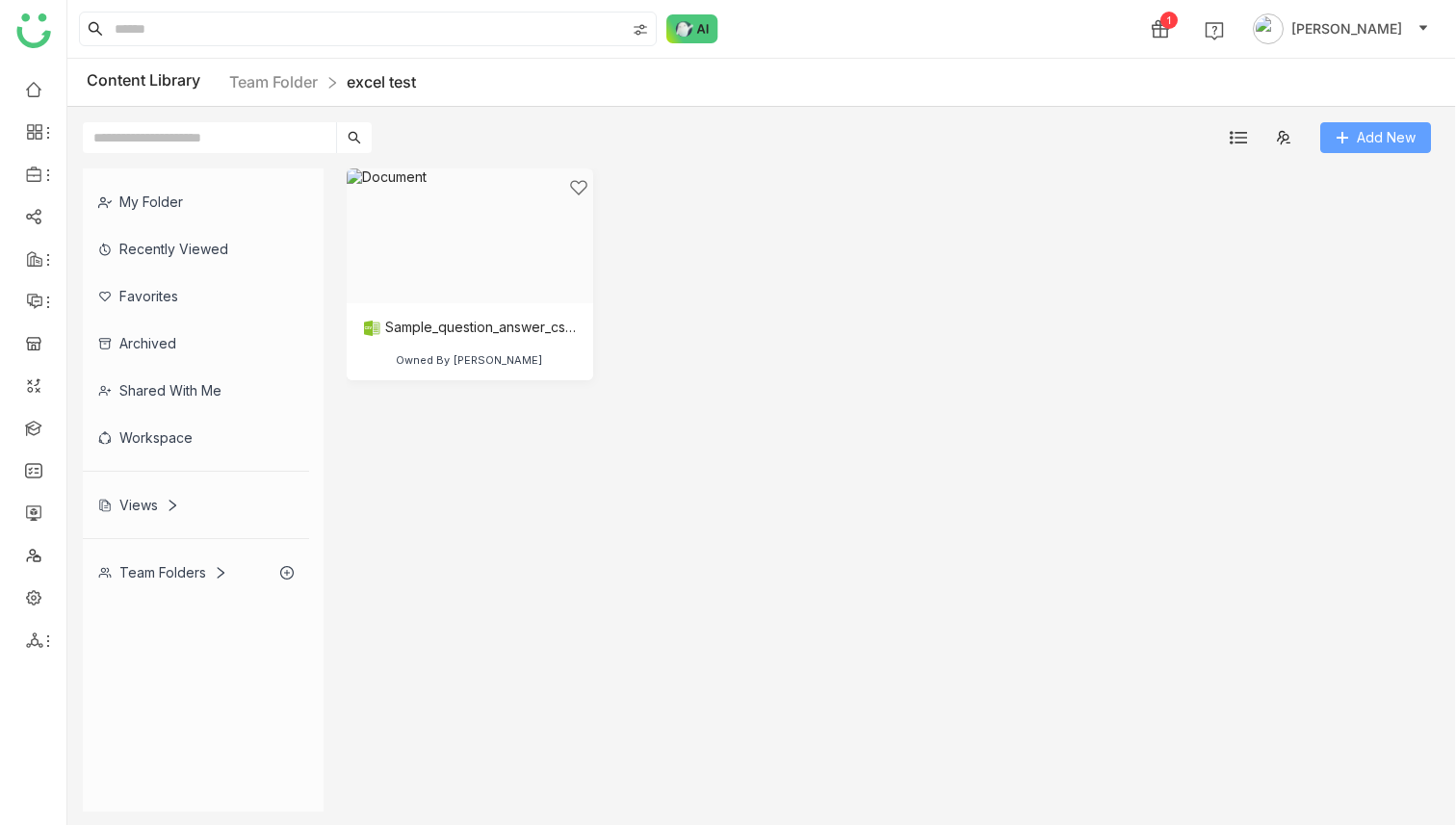
click at [1360, 135] on span "Add New" at bounding box center [1386, 138] width 59 height 22
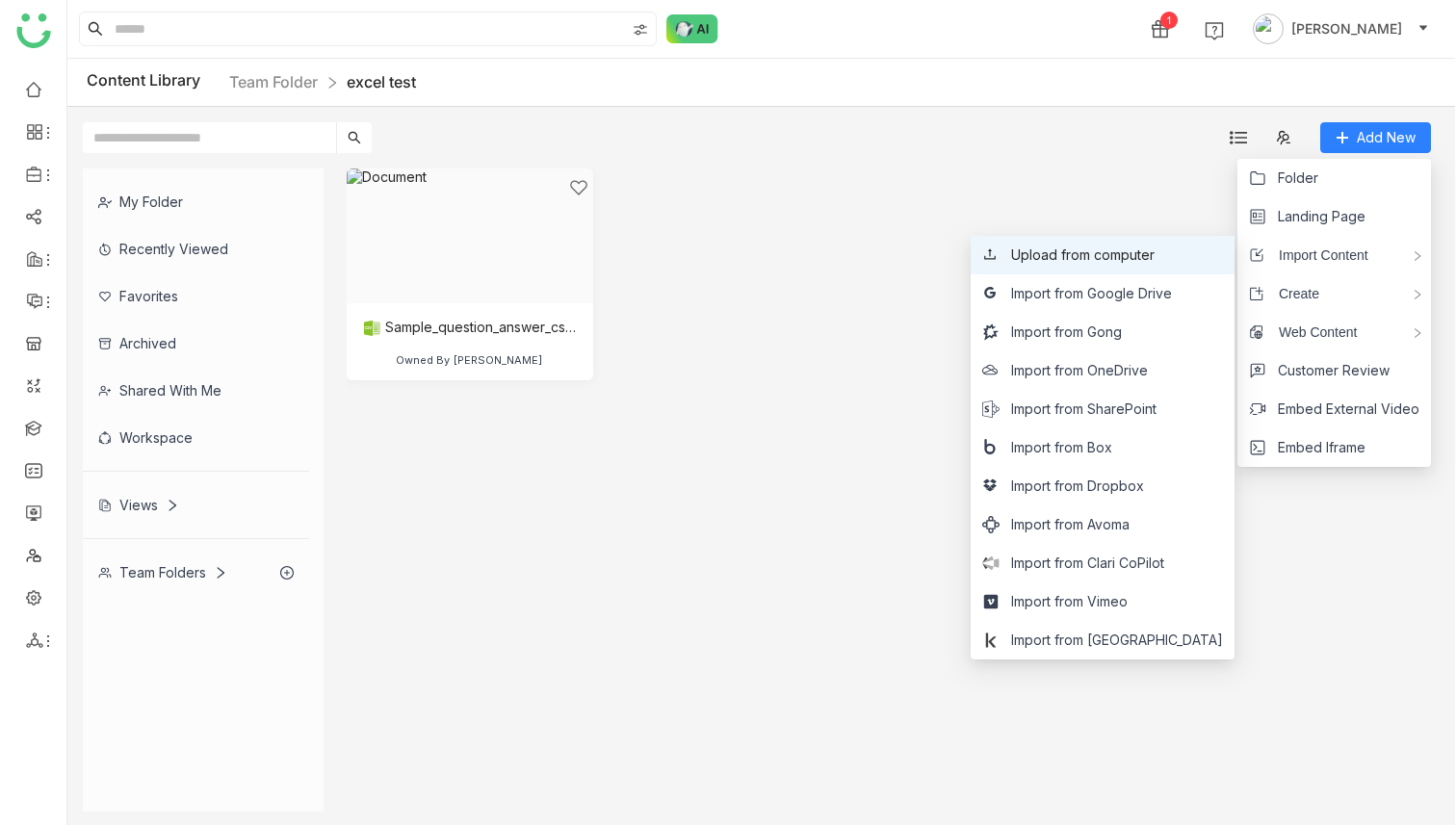
click at [1187, 244] on li "Upload from computer" at bounding box center [1102, 254] width 263 height 38
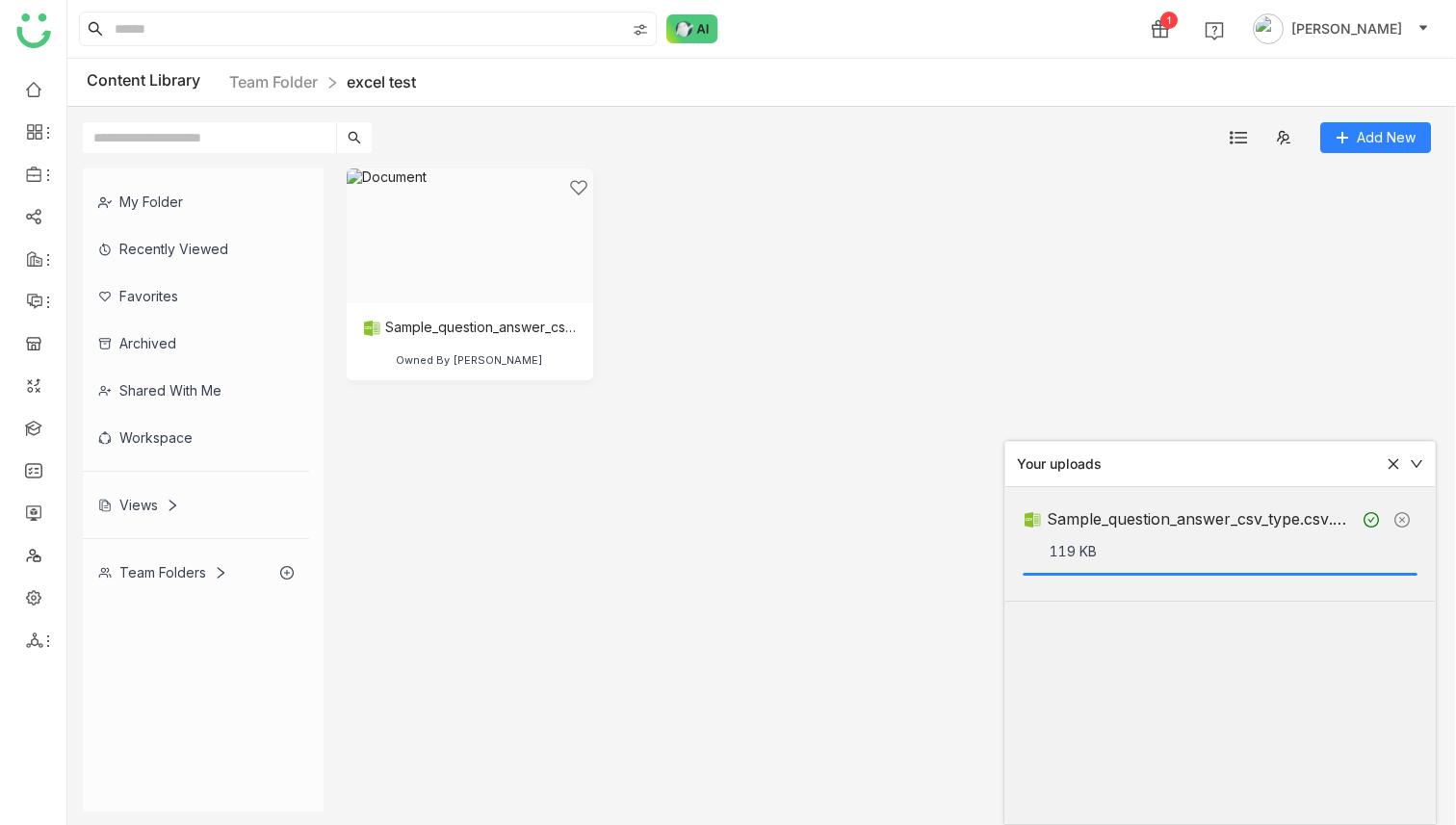
click at [867, 614] on cdk-virtual-scroll-viewport "Sample_question_answer_csv_type.csv Owned By Deepa Kushwaha" at bounding box center [889, 489] width 1086 height 643
click at [879, 432] on cdk-virtual-scroll-viewport "Sample_question_answer_csv_type.csv Owned By Deepa Kushwaha" at bounding box center [889, 489] width 1086 height 643
click at [525, 272] on div at bounding box center [463, 259] width 213 height 163
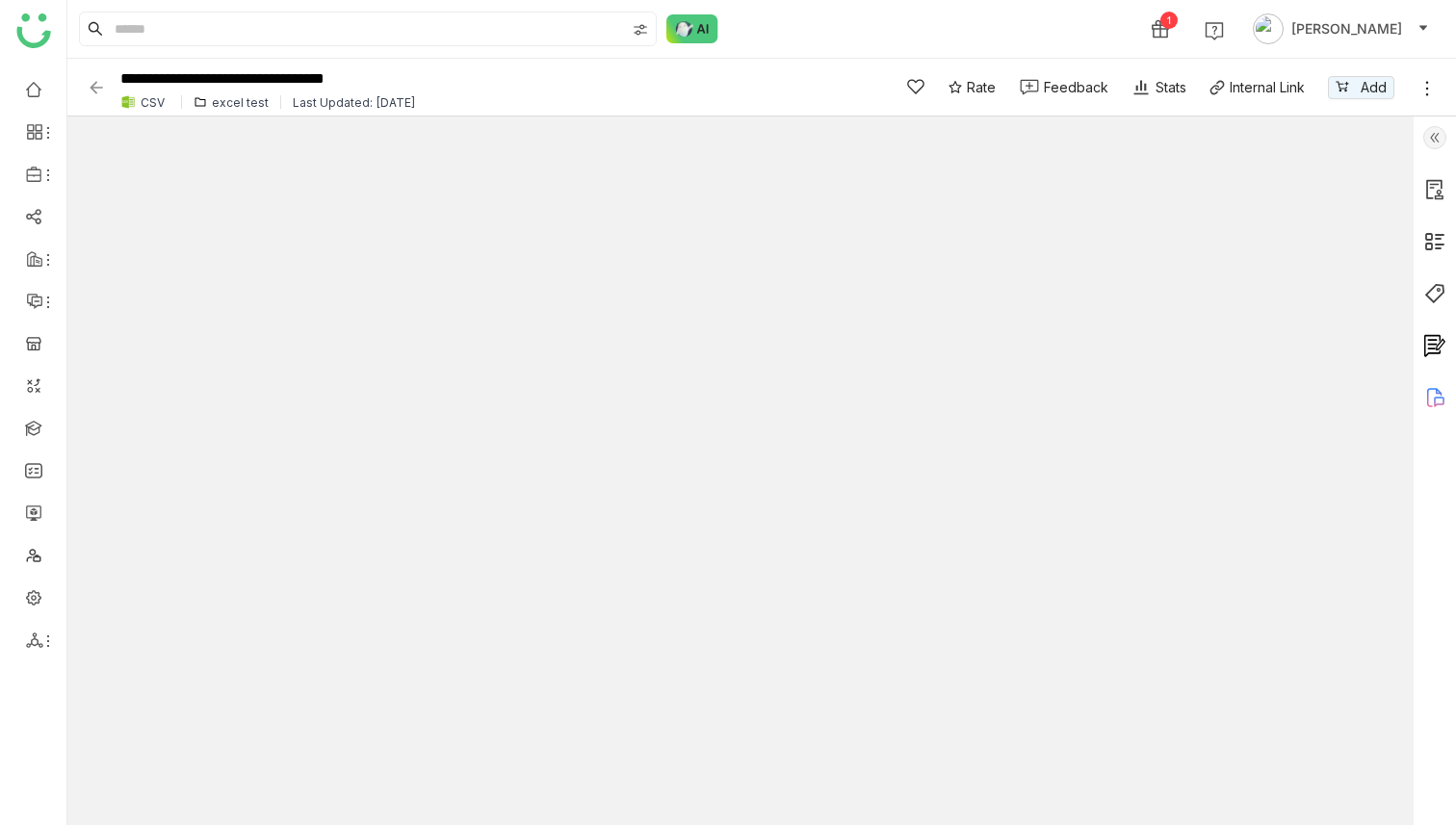
type input "*"
click at [455, 74] on input "**********" at bounding box center [490, 79] width 748 height 26
type input "**********"
click at [811, 41] on div "1 [PERSON_NAME]" at bounding box center [762, 28] width 1388 height 58
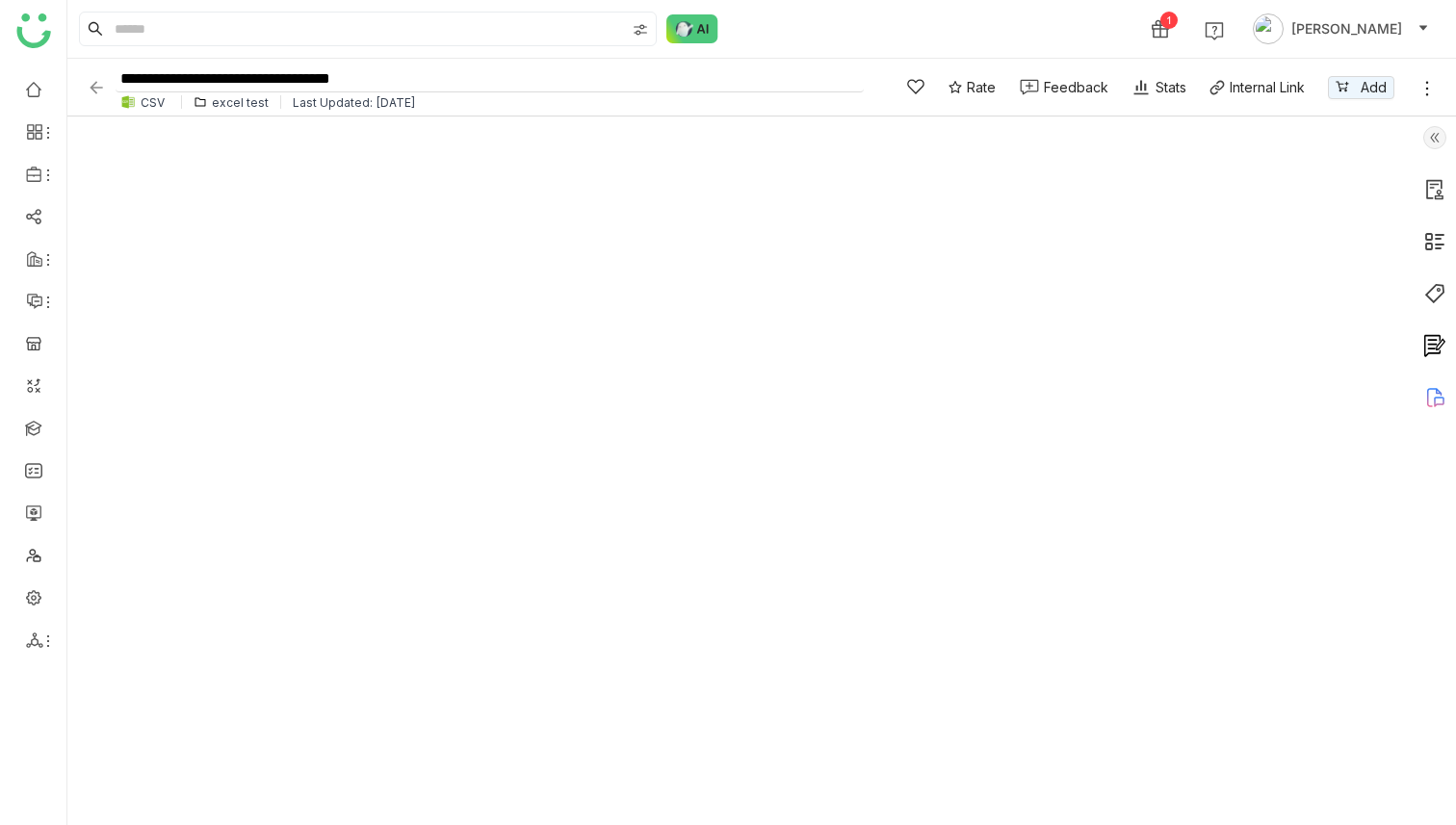
click at [455, 82] on input "**********" at bounding box center [490, 79] width 748 height 26
